Goal: Information Seeking & Learning: Check status

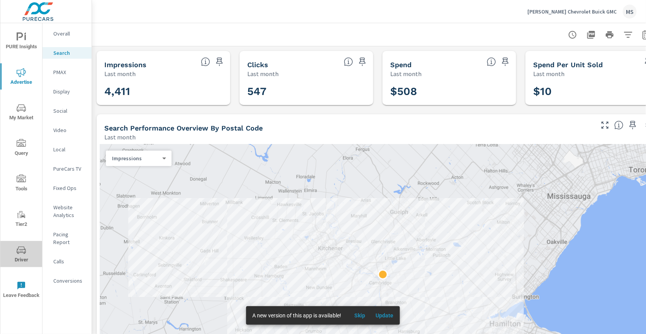
click at [21, 257] on span "Driver" at bounding box center [21, 255] width 37 height 19
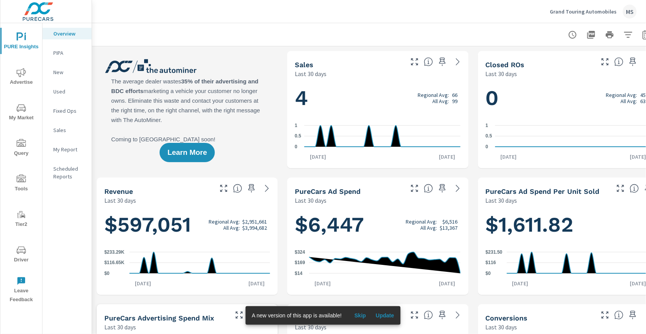
scroll to position [0, 0]
click at [219, 205] on div "$597,051 Regional Avg: $2,951,661 All Avg: $3,994,682 $0 $116.65K $233.29K Aug …" at bounding box center [187, 250] width 181 height 90
click at [24, 258] on span "Driver" at bounding box center [21, 255] width 37 height 19
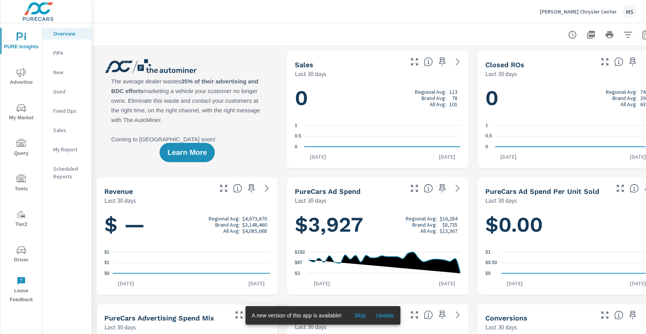
scroll to position [0, 0]
click at [24, 253] on icon "nav menu" at bounding box center [21, 250] width 9 height 9
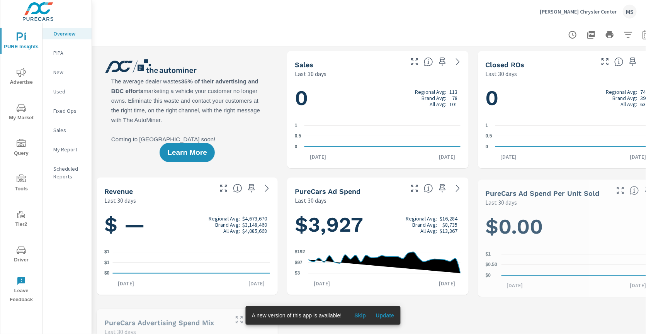
scroll to position [0, 0]
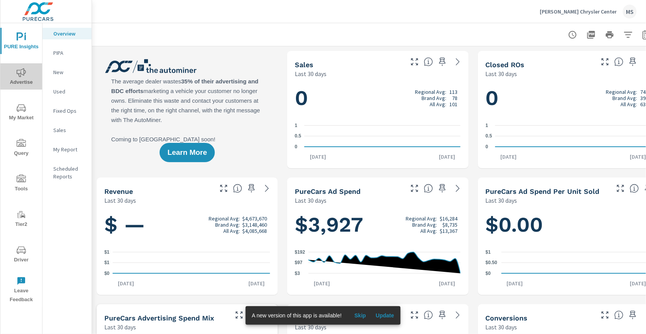
click at [24, 80] on span "Advertise" at bounding box center [21, 77] width 37 height 19
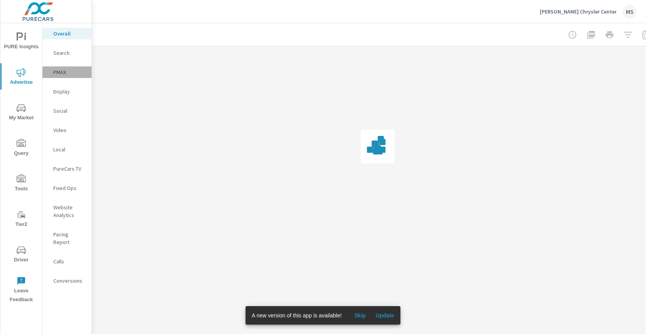
click at [60, 72] on p "PMAX" at bounding box center [69, 72] width 32 height 8
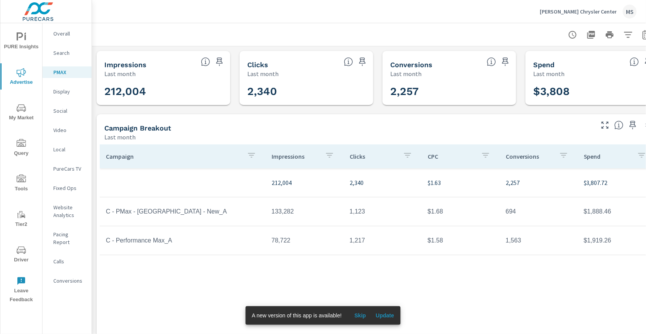
scroll to position [29, 0]
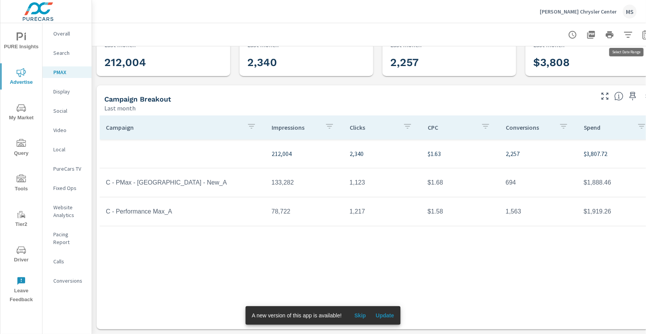
click at [642, 36] on icon "button" at bounding box center [646, 34] width 8 height 9
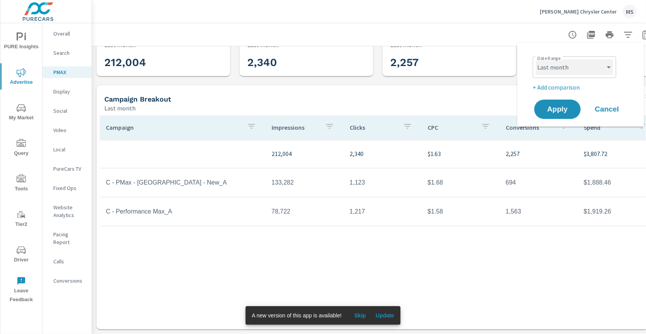
click at [575, 68] on select "Custom Yesterday Last week Last 7 days Last 14 days Last 30 days Last 45 days L…" at bounding box center [574, 66] width 77 height 15
click at [536, 59] on select "Custom Yesterday Last week Last 7 days Last 14 days Last 30 days Last 45 days L…" at bounding box center [574, 66] width 77 height 15
select select "Month to date"
click at [563, 110] on span "Apply" at bounding box center [557, 109] width 32 height 7
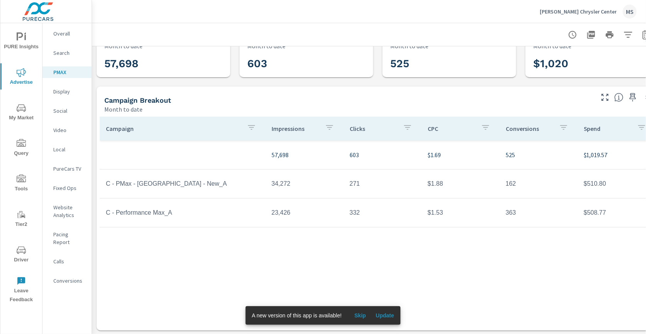
scroll to position [29, 0]
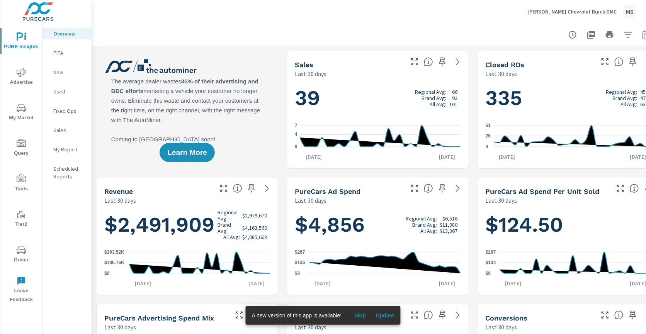
scroll to position [0, 0]
click at [20, 251] on icon "nav menu" at bounding box center [21, 250] width 9 height 9
